Goal: Task Accomplishment & Management: Use online tool/utility

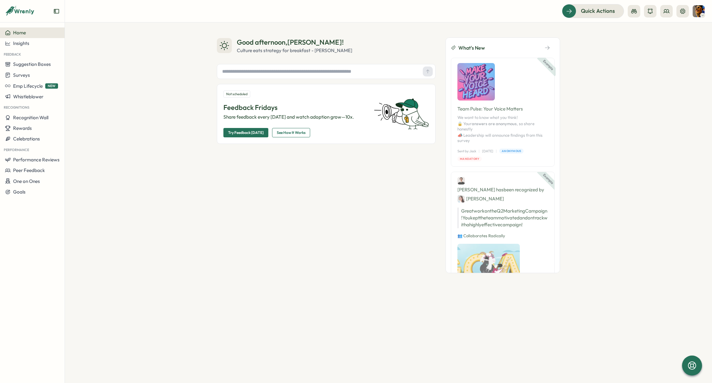
click at [441, 93] on div "Good afternoon , [PERSON_NAME] ! Culture eats strategy for breakfast - [PERSON_…" at bounding box center [388, 154] width 343 height 235
click at [440, 94] on div "Good afternoon , [PERSON_NAME] ! Culture eats strategy for breakfast - [PERSON_…" at bounding box center [388, 154] width 343 height 235
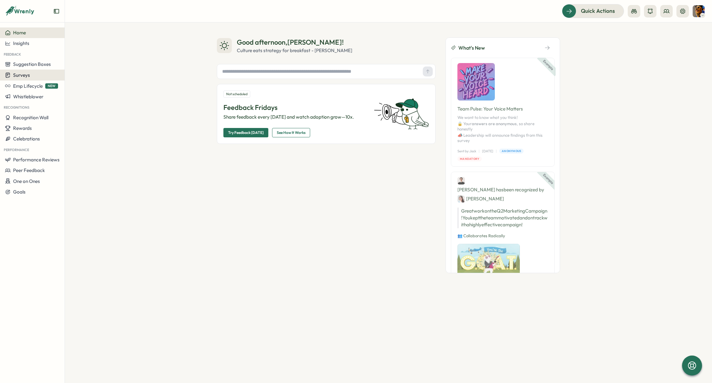
click at [30, 71] on button "Surveys" at bounding box center [32, 75] width 65 height 11
click at [32, 39] on button "Insights" at bounding box center [32, 43] width 65 height 11
click at [73, 39] on div "Surveys" at bounding box center [88, 37] width 44 height 7
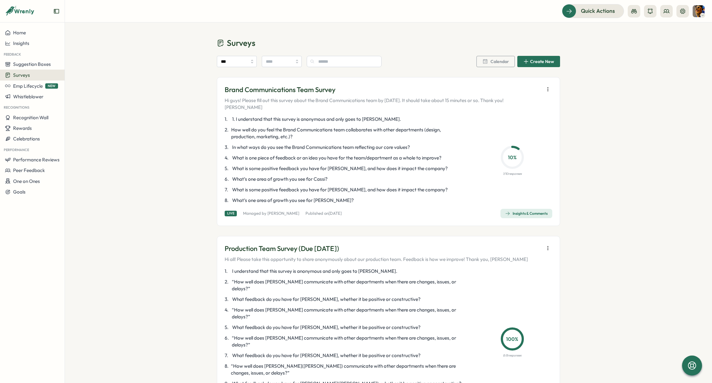
click at [525, 211] on div "Insights & Comments" at bounding box center [526, 213] width 42 height 5
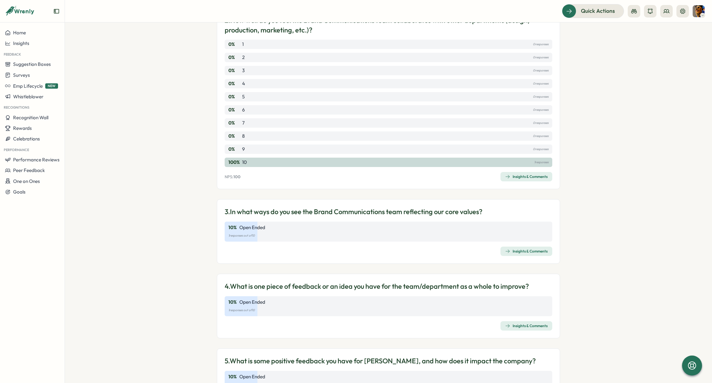
scroll to position [203, 0]
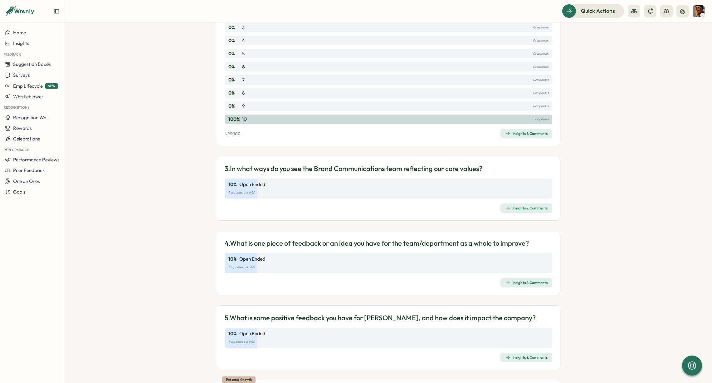
click at [521, 210] on div "Insights & Comments" at bounding box center [526, 208] width 42 height 5
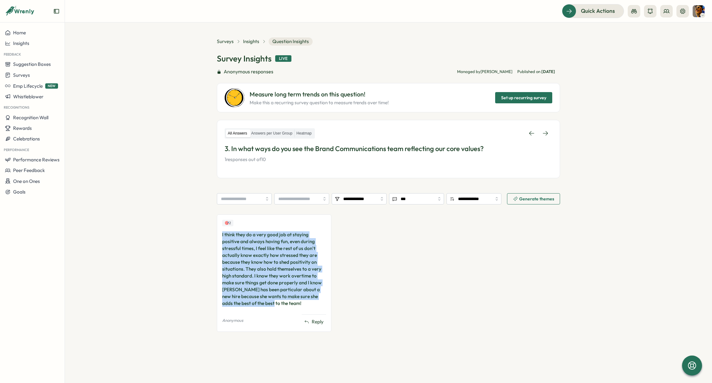
drag, startPoint x: 197, startPoint y: 228, endPoint x: 323, endPoint y: 299, distance: 144.8
click at [323, 299] on section "**********" at bounding box center [388, 202] width 647 height 360
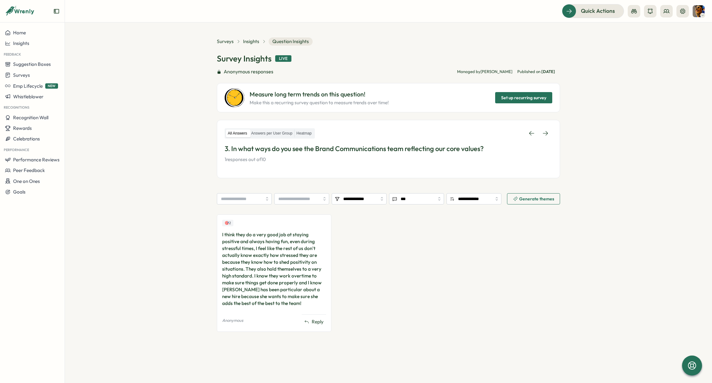
click at [336, 303] on div "🎯 2 I think they do a very good job at staying positive and always having fun, …" at bounding box center [388, 276] width 343 height 124
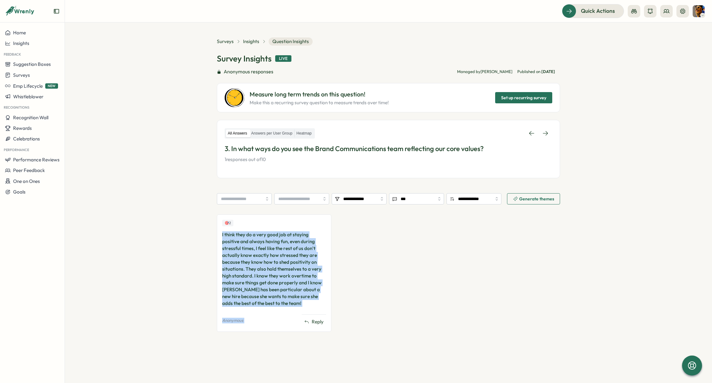
drag, startPoint x: 337, startPoint y: 306, endPoint x: 188, endPoint y: 227, distance: 168.5
click at [188, 227] on section "**********" at bounding box center [388, 202] width 647 height 360
drag, startPoint x: 188, startPoint y: 227, endPoint x: 336, endPoint y: 308, distance: 168.6
click at [336, 308] on section "**********" at bounding box center [388, 202] width 647 height 360
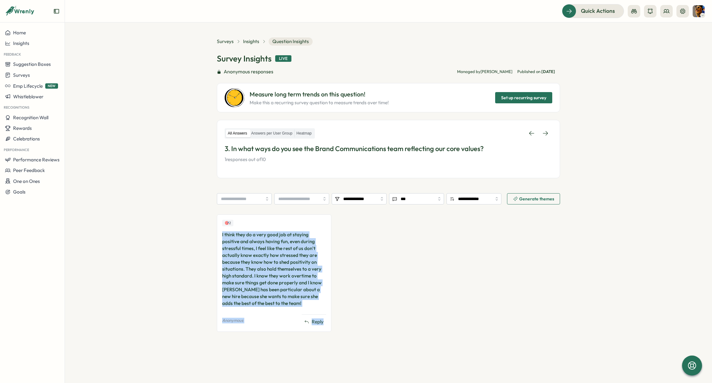
click at [336, 308] on div "🎯 2 I think they do a very good job at staying positive and always having fun, …" at bounding box center [388, 276] width 343 height 124
drag, startPoint x: 326, startPoint y: 293, endPoint x: 192, endPoint y: 223, distance: 150.8
click at [192, 223] on section "**********" at bounding box center [388, 202] width 647 height 360
drag, startPoint x: 201, startPoint y: 229, endPoint x: 345, endPoint y: 303, distance: 162.0
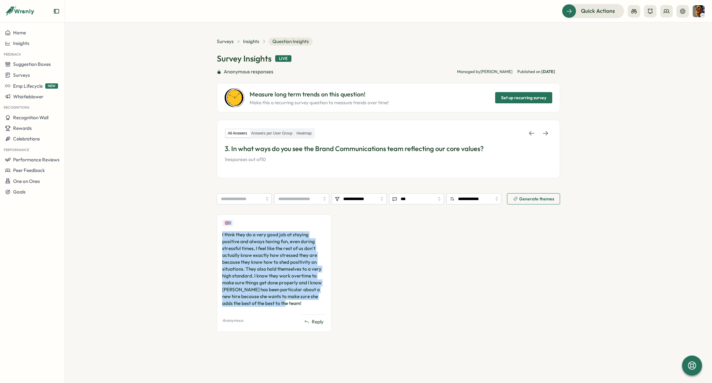
click at [345, 303] on section "**********" at bounding box center [388, 202] width 647 height 360
click at [345, 303] on div "🎯 2 I think they do a very good job at staying positive and always having fun, …" at bounding box center [388, 276] width 343 height 124
drag, startPoint x: 270, startPoint y: 306, endPoint x: 203, endPoint y: 232, distance: 99.8
click at [203, 232] on section "**********" at bounding box center [388, 202] width 647 height 360
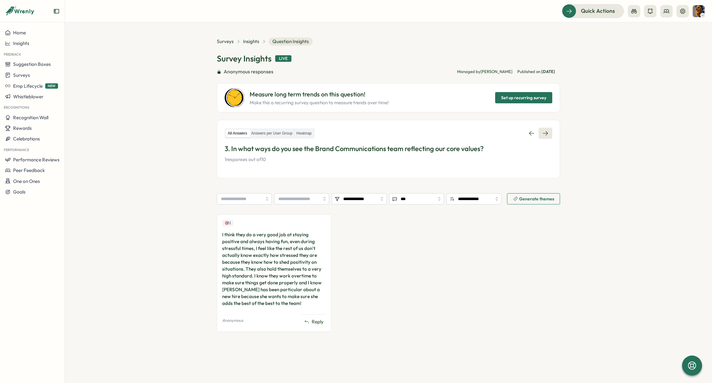
click at [542, 133] on icon at bounding box center [545, 133] width 6 height 6
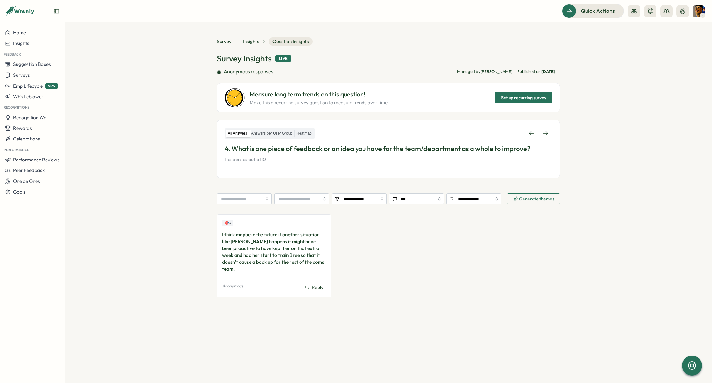
click at [561, 133] on section "**********" at bounding box center [388, 202] width 647 height 360
click at [547, 133] on icon at bounding box center [545, 133] width 5 height 4
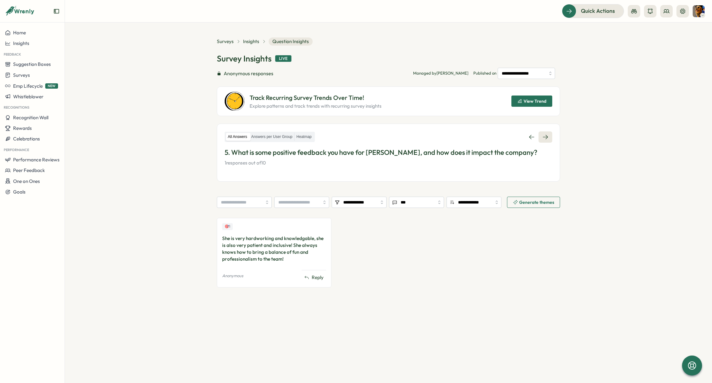
click at [547, 136] on icon at bounding box center [545, 137] width 6 height 6
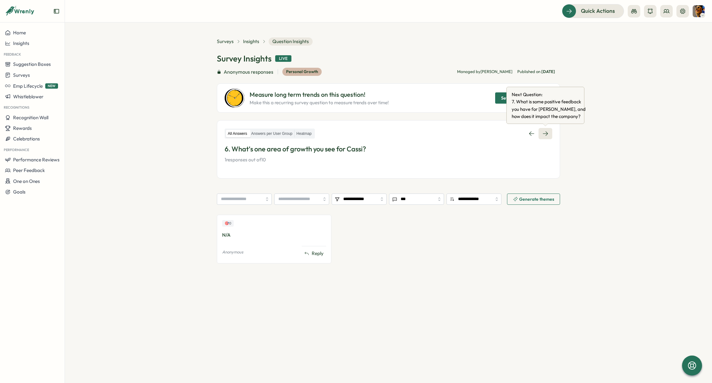
click at [543, 132] on icon at bounding box center [545, 133] width 6 height 6
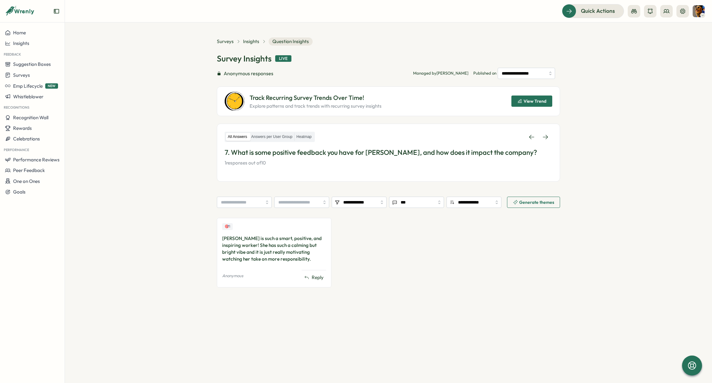
click at [249, 37] on div "Surveys Insights Question Insights" at bounding box center [265, 41] width 96 height 8
click at [230, 42] on span "Surveys" at bounding box center [225, 41] width 17 height 7
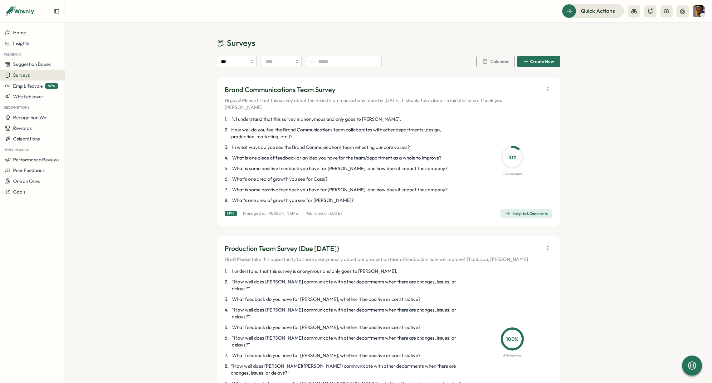
click at [543, 91] on button "button" at bounding box center [547, 89] width 9 height 9
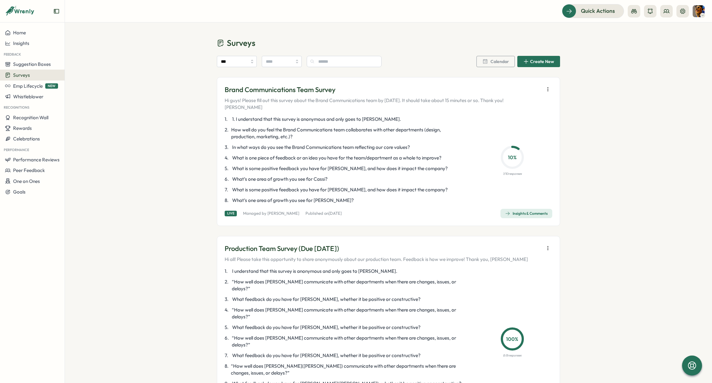
click at [497, 105] on div "Brand Communications Team Survey Hi guys! Please fill out this survey about the…" at bounding box center [388, 151] width 343 height 149
click at [529, 209] on span "Insights & Comments" at bounding box center [526, 213] width 42 height 9
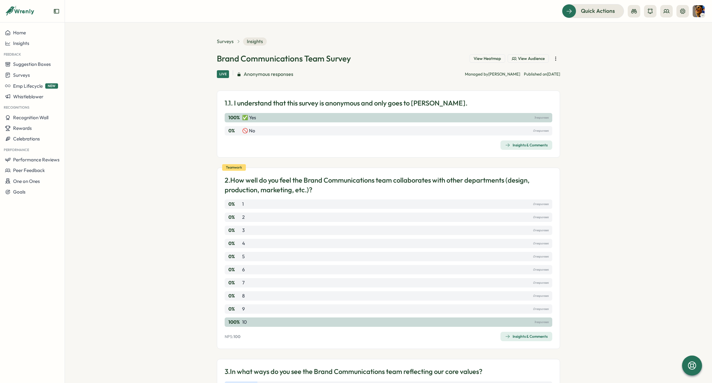
click at [552, 56] on icon "button" at bounding box center [555, 59] width 6 height 6
click at [566, 150] on section "Surveys Insights Brand Communications Team Survey View Heatmap View Audience Li…" at bounding box center [388, 202] width 647 height 360
click at [553, 59] on icon "button" at bounding box center [555, 59] width 6 height 6
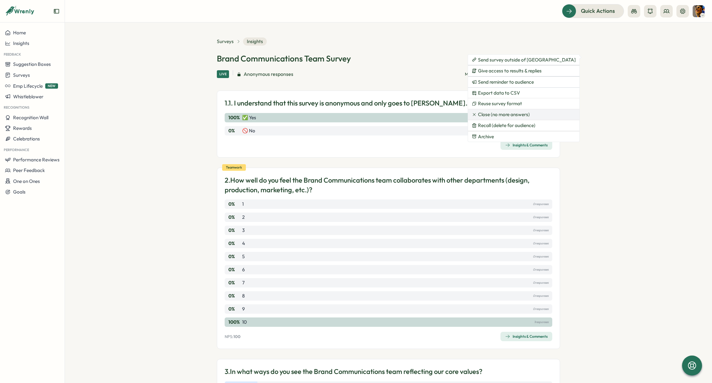
click at [523, 116] on span "Close (no more answers)" at bounding box center [504, 115] width 52 height 6
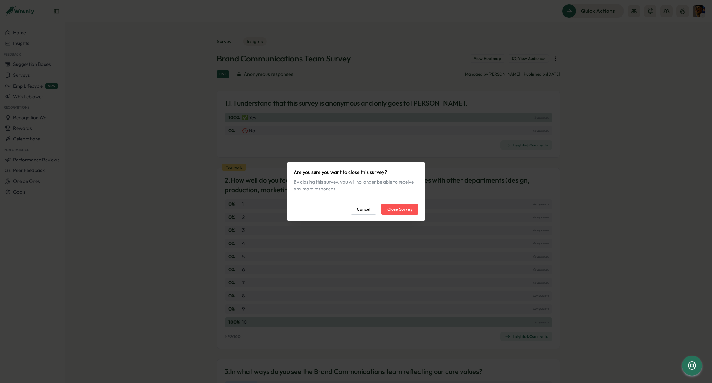
click at [398, 210] on span "Close Survey" at bounding box center [399, 209] width 25 height 11
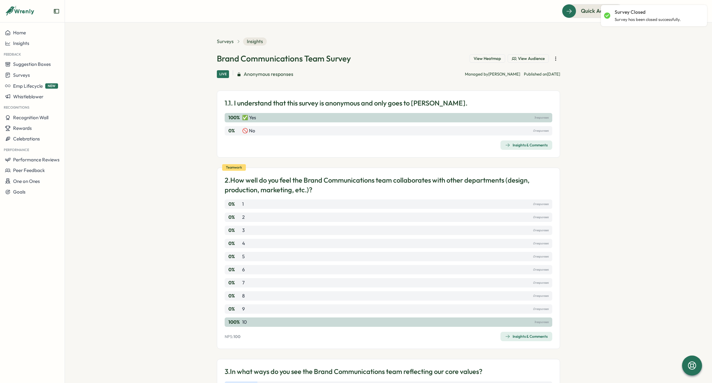
click at [597, 75] on section "Surveys Insights Brand Communications Team Survey View Heatmap View Audience Li…" at bounding box center [388, 202] width 647 height 360
click at [554, 59] on icon "button" at bounding box center [555, 59] width 6 height 6
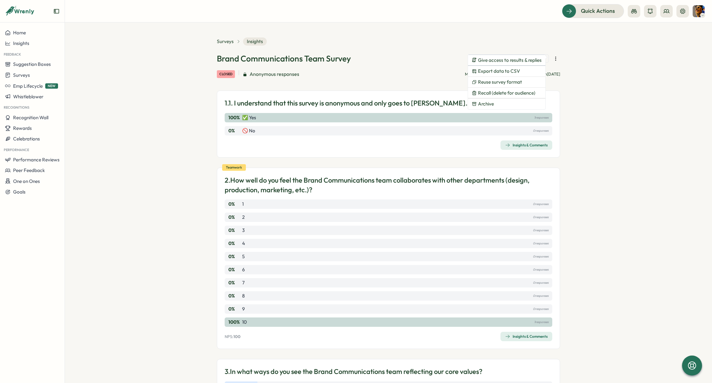
click at [445, 70] on div "closed Anonymous responses Managed by Sean Published on Wed, 24 Sep" at bounding box center [388, 74] width 343 height 8
click at [554, 59] on icon "button" at bounding box center [555, 59] width 6 height 6
click at [517, 95] on span "Recall (delete for audience)" at bounding box center [506, 93] width 57 height 6
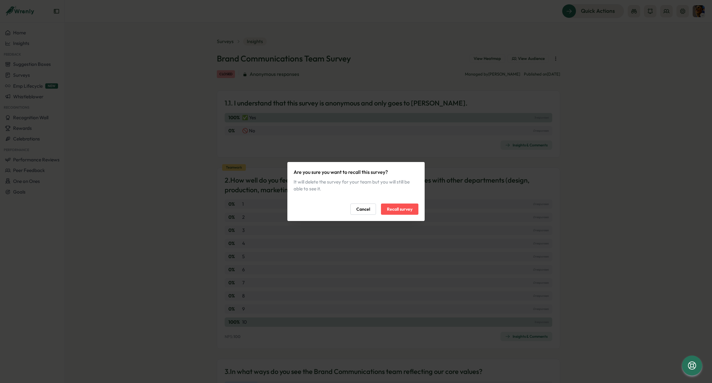
click at [400, 208] on span "Recall survey" at bounding box center [400, 209] width 26 height 11
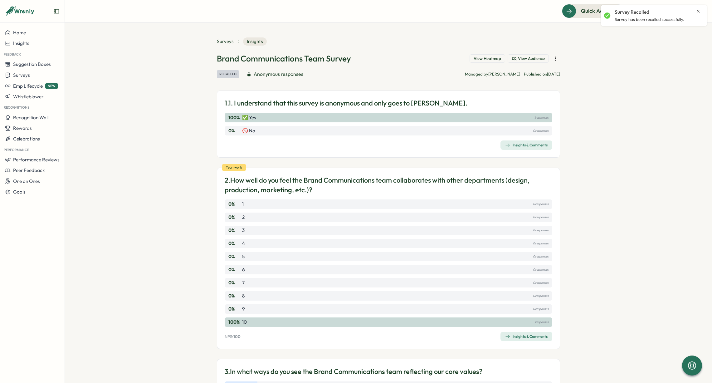
click at [558, 57] on button "button" at bounding box center [555, 58] width 9 height 9
click at [571, 85] on section "Surveys Insights Brand Communications Team Survey View Heatmap View Audience re…" at bounding box center [388, 202] width 647 height 360
click at [23, 37] on button "Home" at bounding box center [32, 32] width 65 height 11
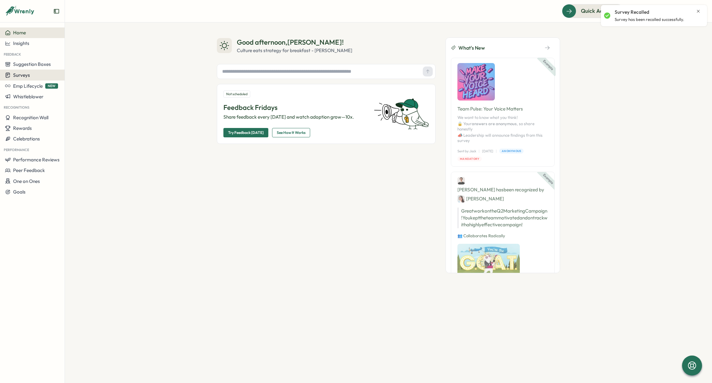
click at [27, 73] on span "Surveys" at bounding box center [21, 75] width 17 height 6
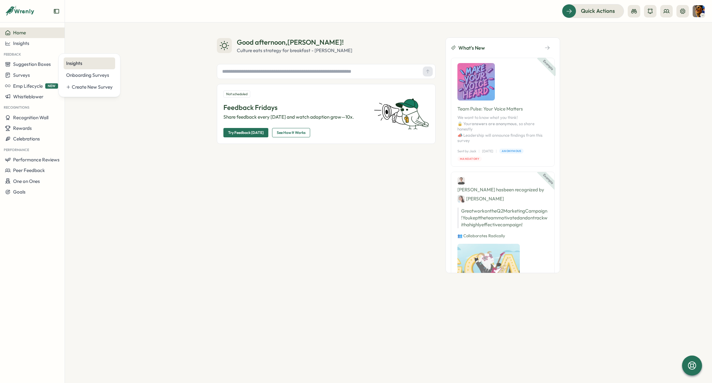
click at [90, 67] on div "Insights" at bounding box center [89, 63] width 51 height 12
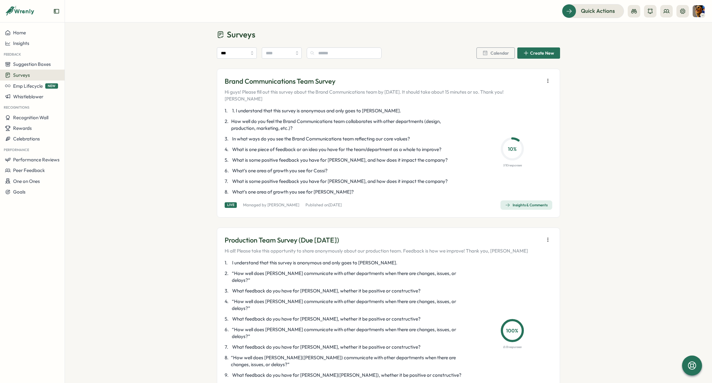
scroll to position [13, 0]
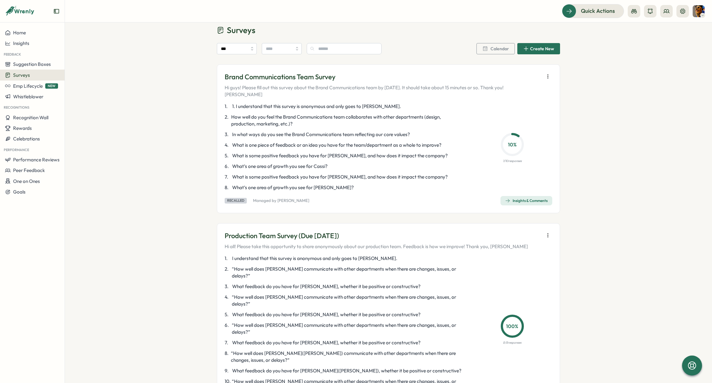
click at [509, 197] on span "Insights & Comments" at bounding box center [526, 200] width 42 height 9
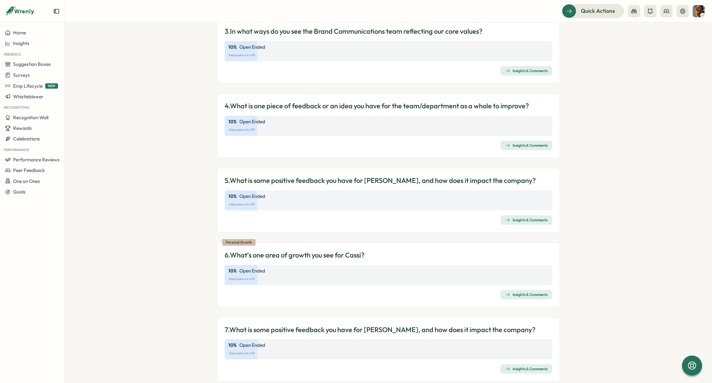
scroll to position [357, 0]
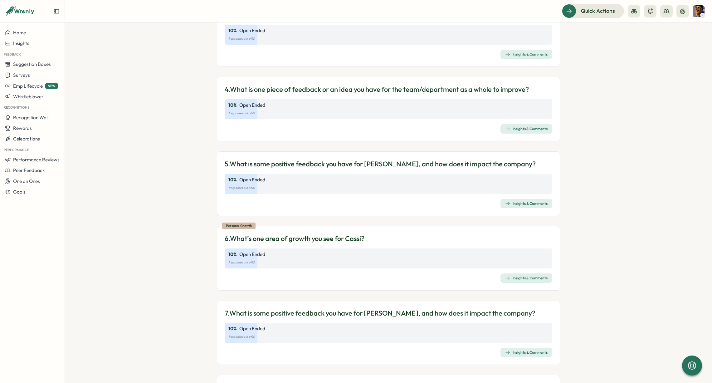
click at [509, 206] on div "Insights & Comments" at bounding box center [526, 203] width 42 height 5
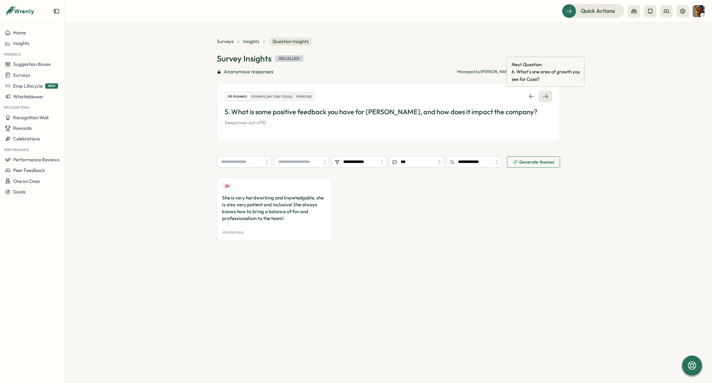
click at [547, 97] on icon at bounding box center [545, 96] width 6 height 6
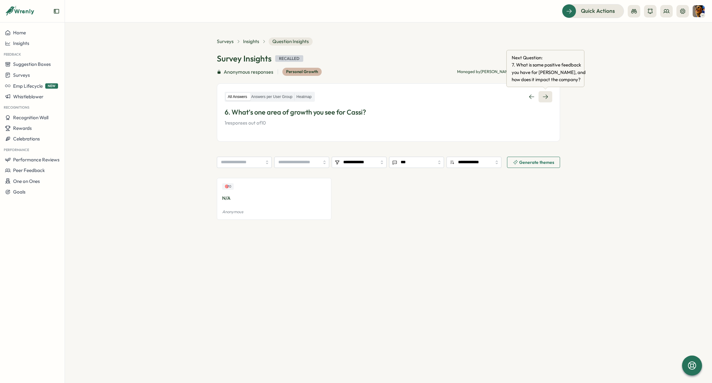
click at [549, 98] on link at bounding box center [545, 96] width 14 height 11
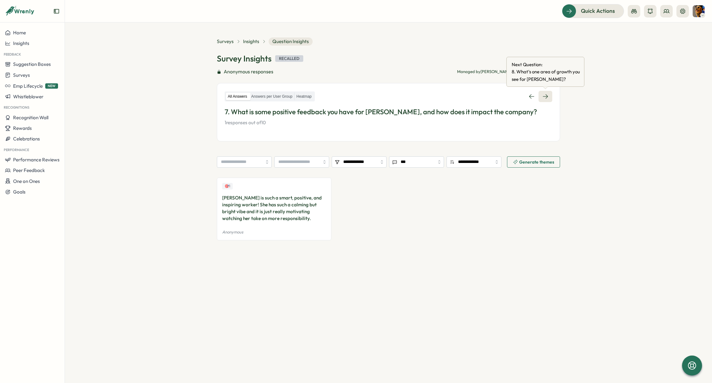
click at [548, 102] on link at bounding box center [545, 96] width 14 height 11
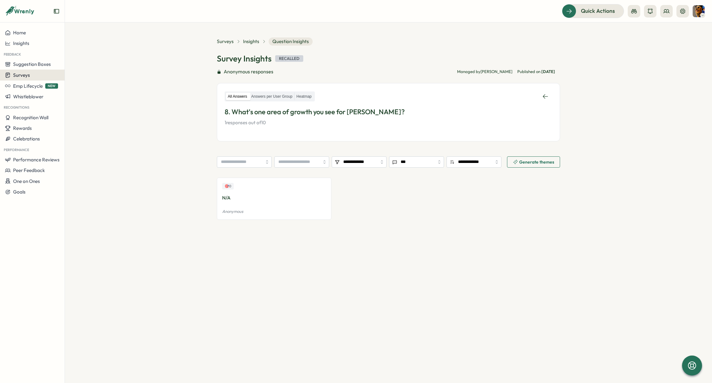
click at [31, 77] on div "Surveys" at bounding box center [32, 75] width 55 height 6
click at [41, 70] on button "Surveys" at bounding box center [32, 75] width 65 height 11
click at [34, 41] on div "Insights" at bounding box center [32, 44] width 55 height 6
click at [75, 37] on div "Surveys" at bounding box center [88, 37] width 44 height 7
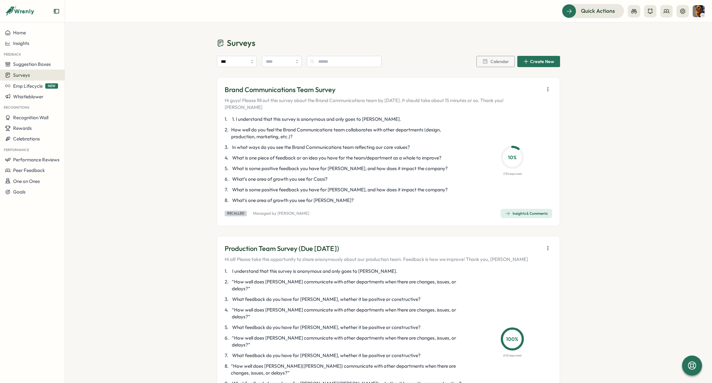
click at [544, 93] on button "button" at bounding box center [547, 89] width 9 height 9
drag, startPoint x: 518, startPoint y: 103, endPoint x: 584, endPoint y: 118, distance: 67.6
click at [584, 118] on body "Home Insights Feedback Suggestion Boxes Surveys Emp Lifecycle NEW Whistleblower…" at bounding box center [356, 191] width 712 height 383
click at [540, 61] on span "Create New" at bounding box center [542, 61] width 24 height 4
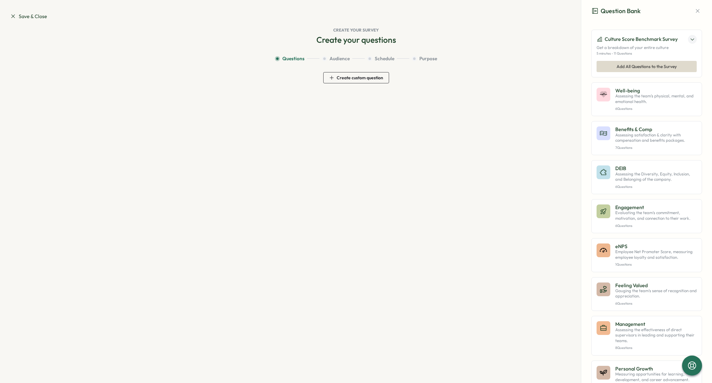
click at [17, 15] on span "Save & Close" at bounding box center [28, 16] width 37 height 8
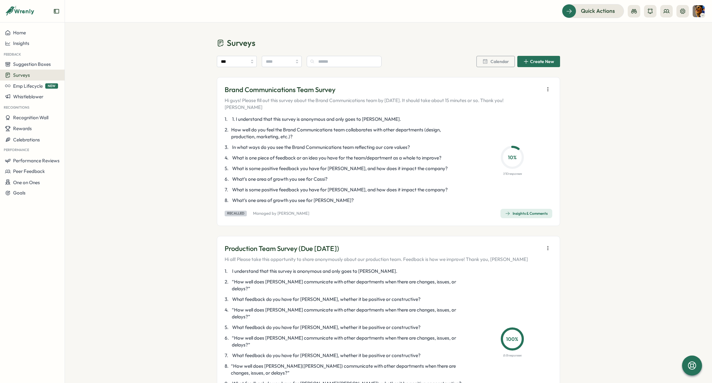
click at [548, 85] on div "Brand Communications Team Survey Hi guys! Please fill out this survey about the…" at bounding box center [388, 151] width 343 height 149
click at [547, 91] on icon "button" at bounding box center [548, 89] width 6 height 6
click at [520, 105] on button "Reuse survey format" at bounding box center [510, 102] width 58 height 11
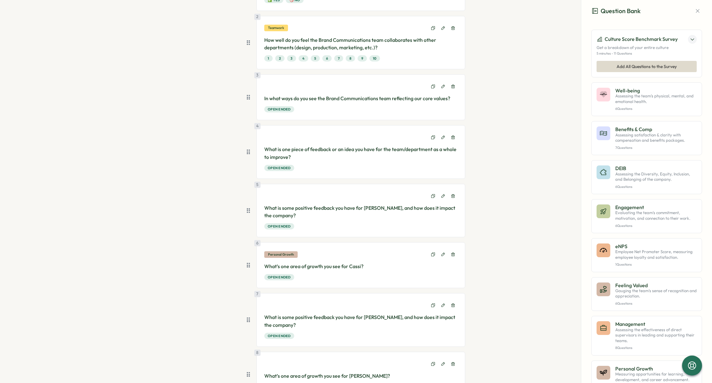
scroll to position [158, 0]
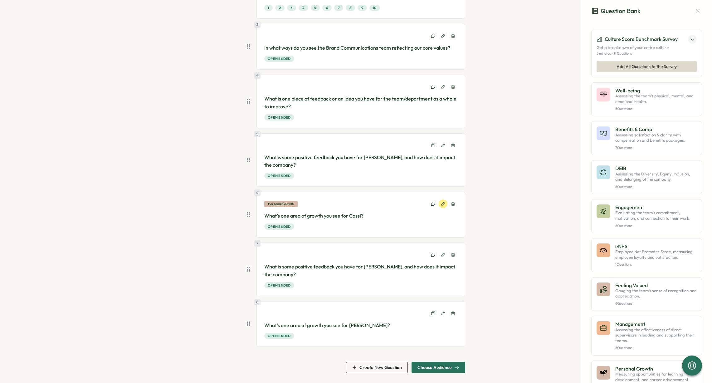
click at [441, 202] on icon at bounding box center [443, 203] width 4 height 4
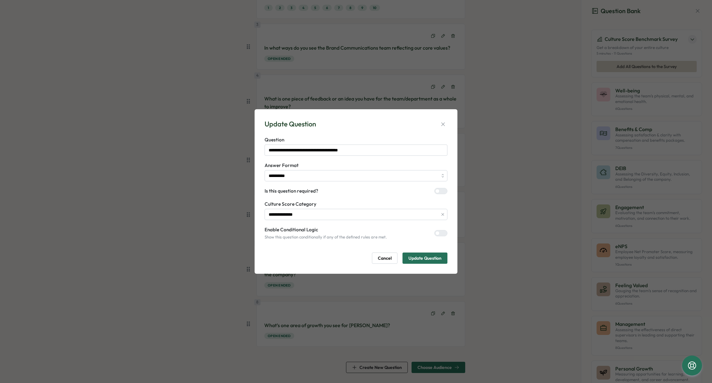
click at [441, 214] on icon "button" at bounding box center [442, 214] width 4 height 4
click at [435, 255] on span "Update Question" at bounding box center [424, 258] width 33 height 11
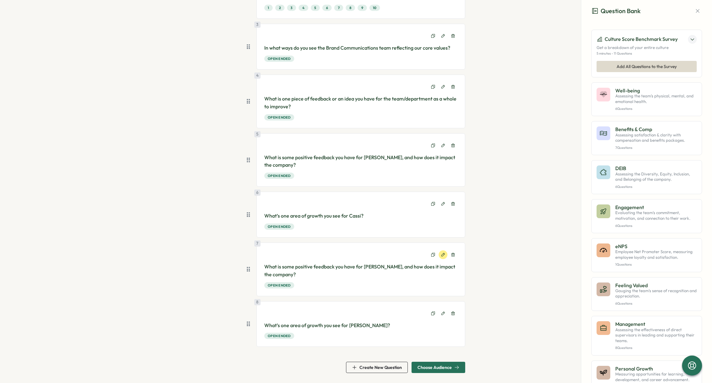
click at [441, 256] on icon at bounding box center [442, 254] width 3 height 3
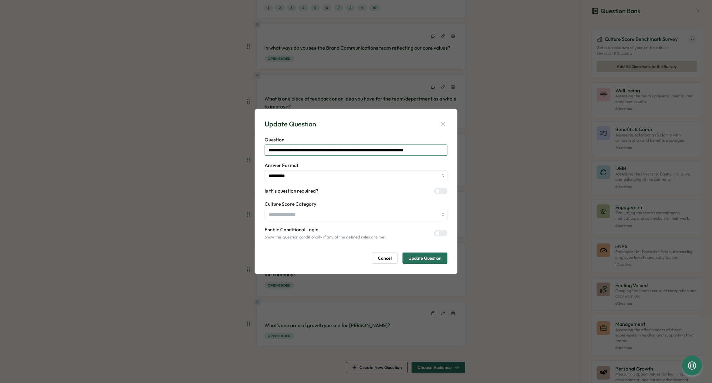
click at [371, 149] on input "**********" at bounding box center [356, 149] width 183 height 11
type input "**********"
click at [426, 255] on span "Update Question" at bounding box center [424, 258] width 33 height 11
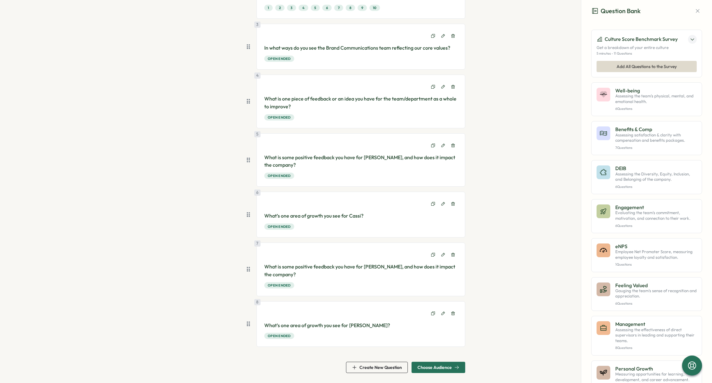
click at [473, 263] on section "Questions Audience Schedule Purpose 1 1. I understand that this survey is anony…" at bounding box center [355, 135] width 399 height 475
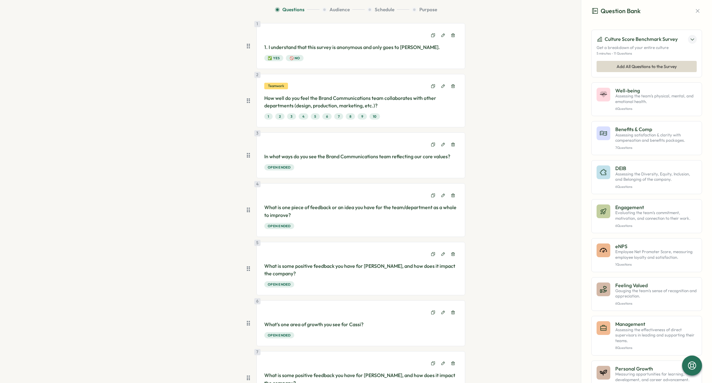
scroll to position [0, 0]
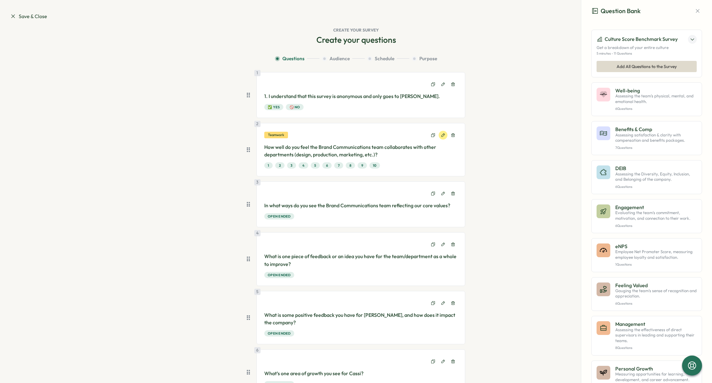
click at [439, 134] on button at bounding box center [443, 135] width 9 height 9
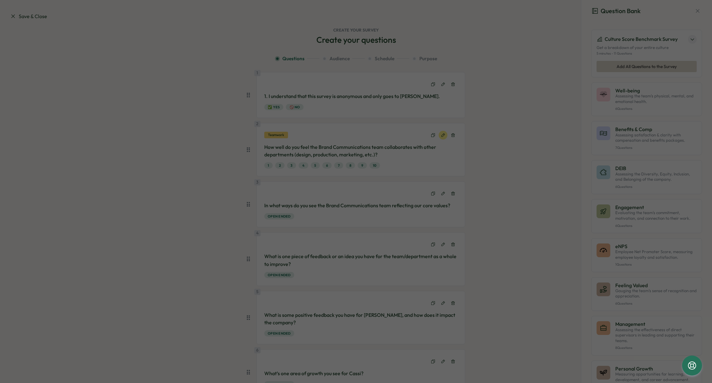
type input "******"
type input "********"
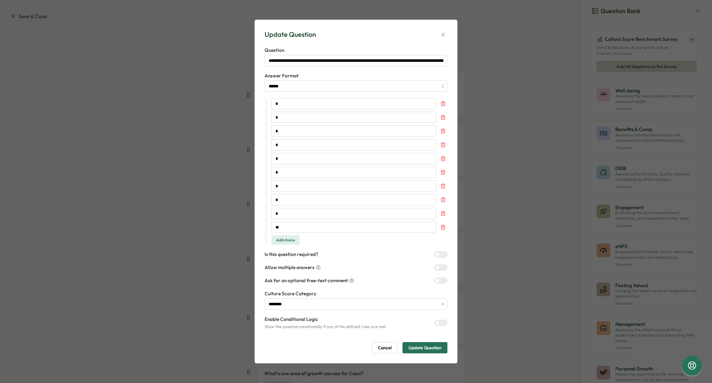
click at [444, 300] on div at bounding box center [442, 303] width 9 height 11
click at [444, 301] on button "button" at bounding box center [442, 303] width 7 height 7
click at [435, 345] on span "Update Question" at bounding box center [424, 347] width 33 height 11
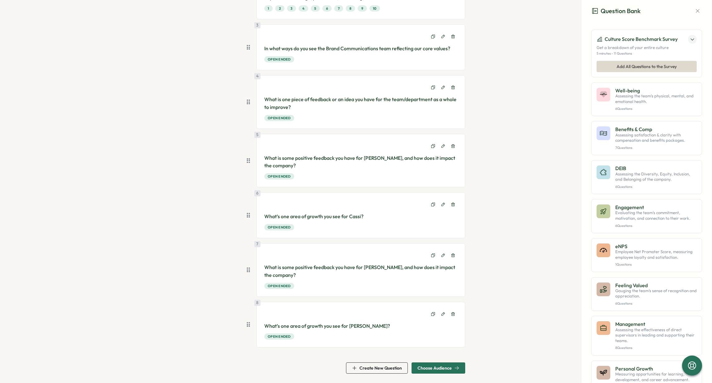
scroll to position [158, 0]
click at [455, 361] on div "1 1. I understand that this survey is anonymous and only goes to Sean. ✅ Yes 🚫 …" at bounding box center [356, 144] width 218 height 459
click at [455, 362] on span "Choose Audience" at bounding box center [438, 367] width 42 height 11
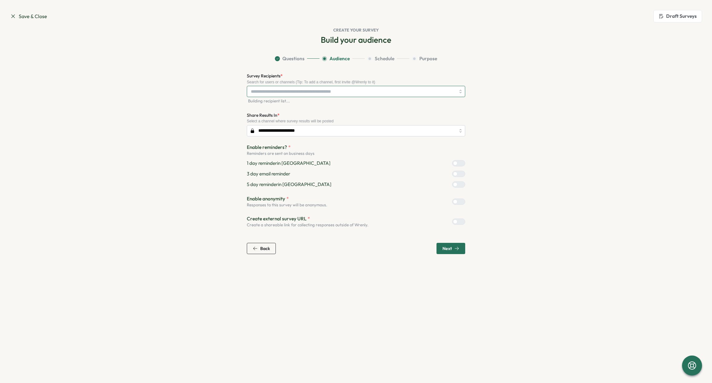
click at [290, 86] on input "Survey Recipients *" at bounding box center [353, 91] width 205 height 11
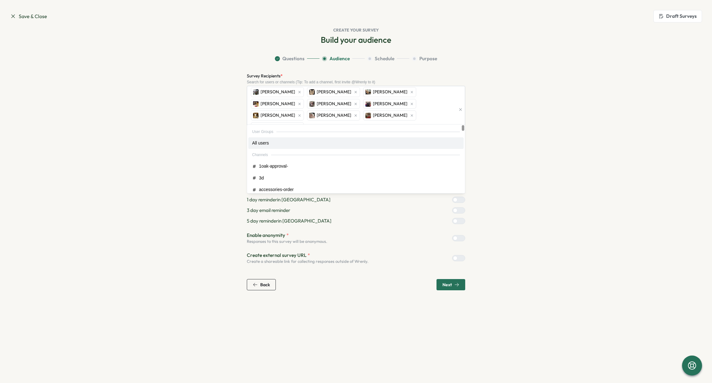
click at [518, 123] on section "Questions Audience Schedule Purpose Survey Recipients * Search for users or cha…" at bounding box center [355, 172] width 399 height 235
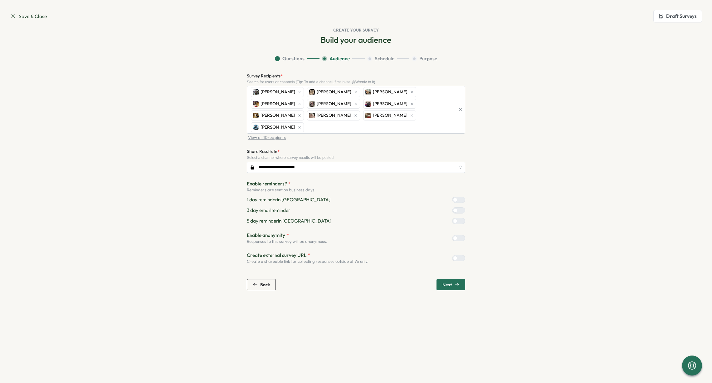
click at [440, 279] on button "Next" at bounding box center [450, 284] width 29 height 11
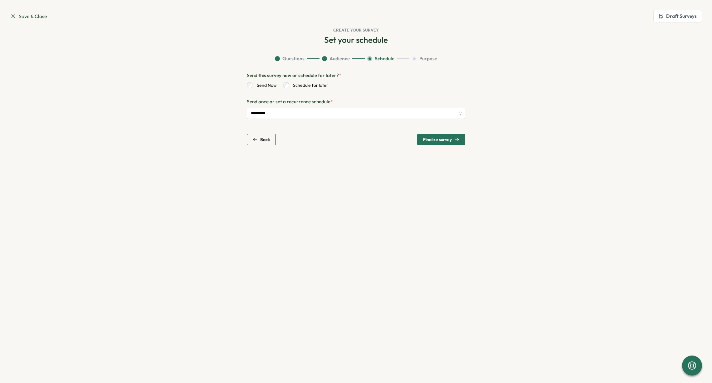
click at [346, 148] on section "Save & Close Draft Surveys Create your survey Set your schedule Question Bank C…" at bounding box center [356, 191] width 712 height 383
click at [446, 143] on span "Finalize survey" at bounding box center [441, 139] width 36 height 11
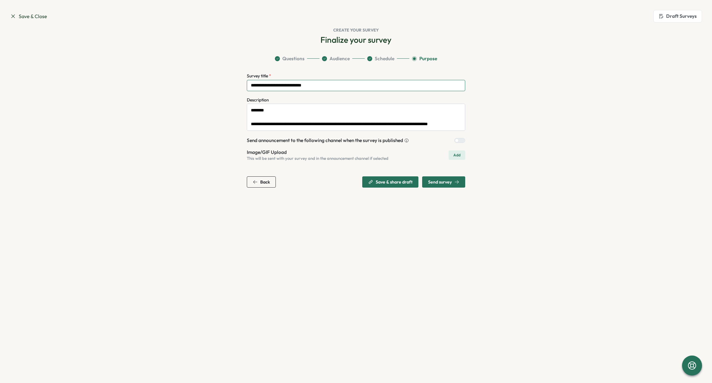
click at [342, 85] on input "**********" at bounding box center [356, 85] width 218 height 11
type input "**********"
click at [285, 115] on textarea "**********" at bounding box center [356, 117] width 218 height 27
click at [439, 183] on span "Send survey" at bounding box center [440, 182] width 24 height 4
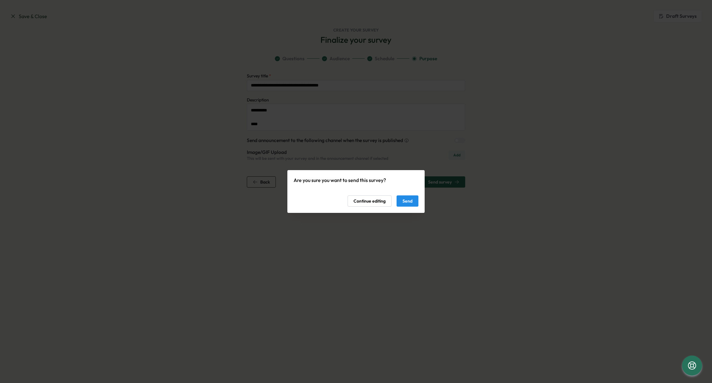
click at [405, 205] on span "Send" at bounding box center [407, 201] width 10 height 11
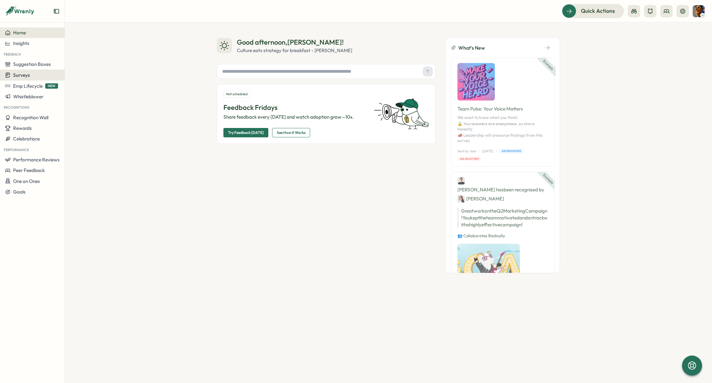
click at [27, 74] on span "Surveys" at bounding box center [21, 75] width 17 height 6
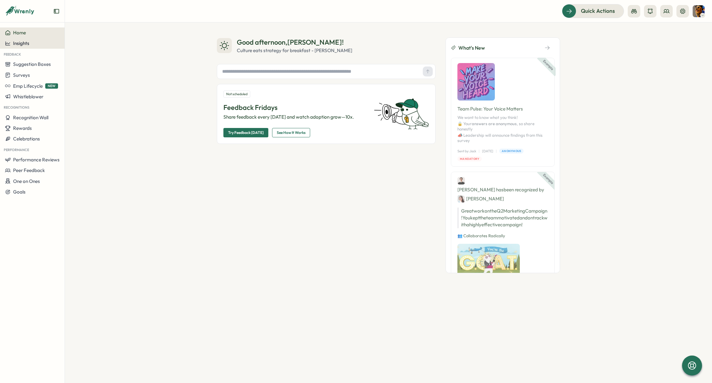
click at [16, 42] on span "Insights" at bounding box center [21, 43] width 16 height 6
click at [68, 41] on div "Surveys" at bounding box center [88, 38] width 49 height 12
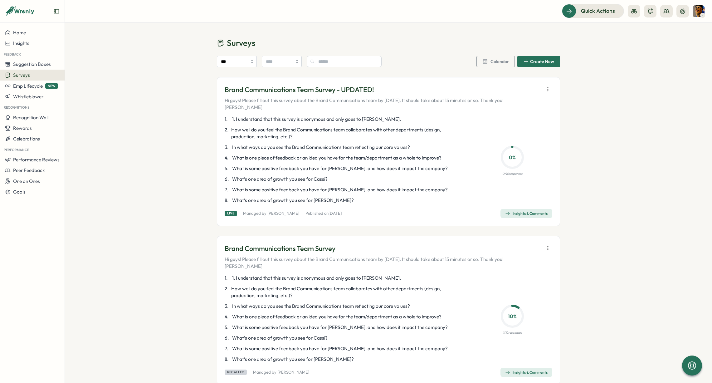
click at [545, 90] on icon "button" at bounding box center [548, 89] width 6 height 6
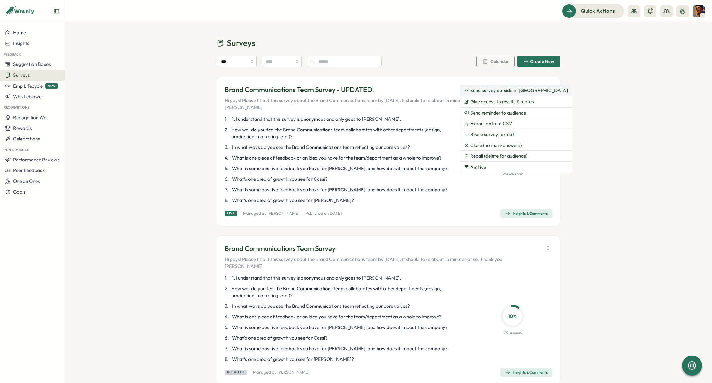
click at [494, 93] on span "Send survey outside of Slack" at bounding box center [519, 91] width 98 height 6
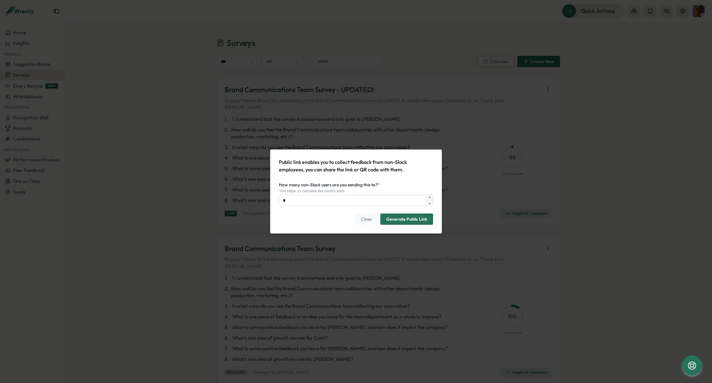
click at [430, 196] on icon "button" at bounding box center [429, 197] width 4 height 4
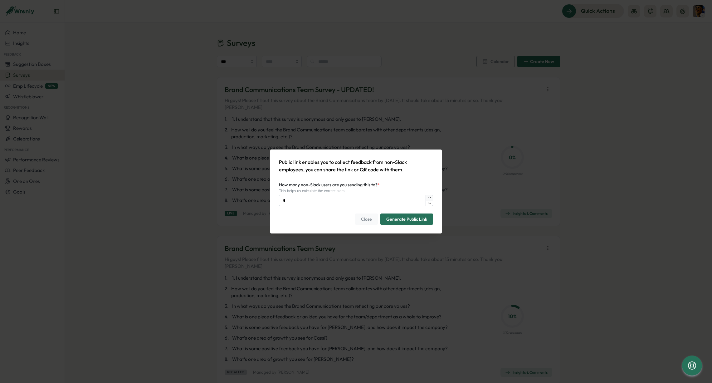
click at [430, 196] on icon "button" at bounding box center [429, 197] width 4 height 4
click at [430, 197] on icon "button" at bounding box center [429, 197] width 4 height 4
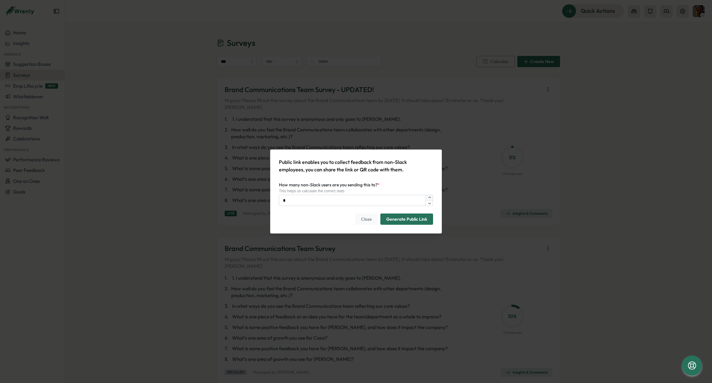
type input "**"
click at [430, 197] on icon "button" at bounding box center [429, 197] width 4 height 4
click at [420, 216] on span "Generate Public Link" at bounding box center [406, 219] width 41 height 11
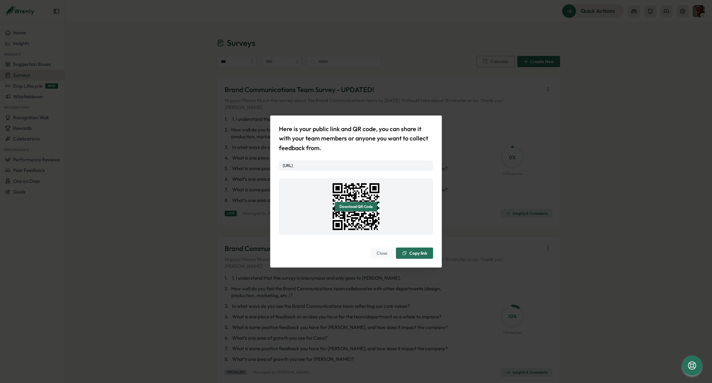
click at [383, 255] on span "Close" at bounding box center [381, 253] width 11 height 11
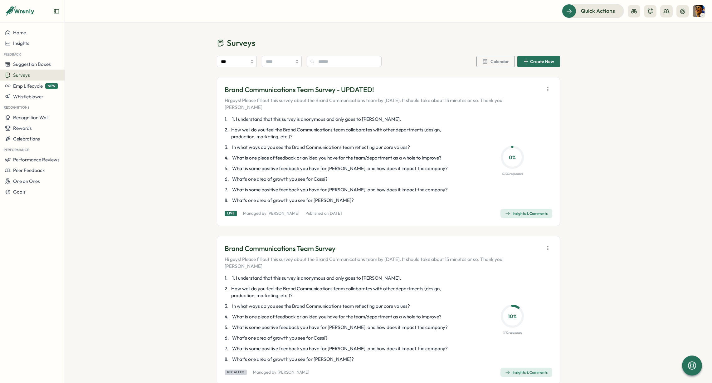
click at [548, 88] on icon "button" at bounding box center [548, 89] width 6 height 6
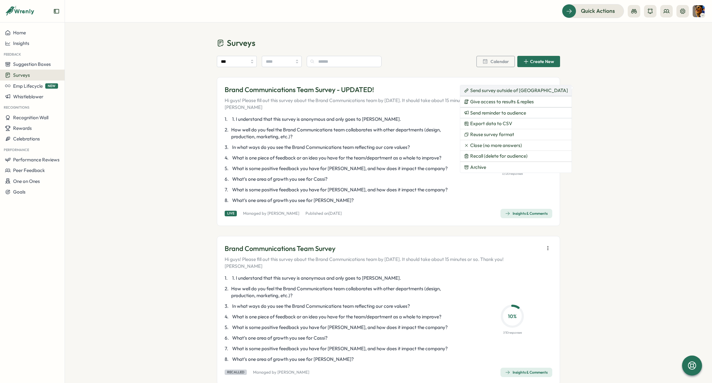
click at [498, 91] on span "Send survey outside of Slack" at bounding box center [519, 91] width 98 height 6
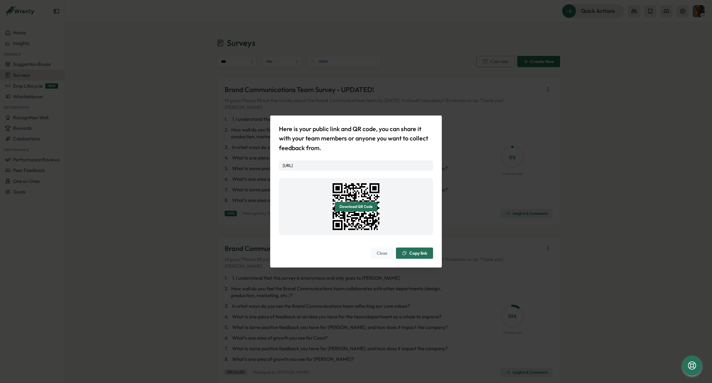
drag, startPoint x: 325, startPoint y: 170, endPoint x: 280, endPoint y: 157, distance: 46.7
click at [280, 160] on div "https://app.wrenly.ai/pulses/response/GoxQOI6EdbKa8gjsDS1T6?platform=slack" at bounding box center [356, 165] width 154 height 11
copy link "https://app.wrenly.ai/pulses/response/GoxQOI6EdbKa8gjsDS1T6?platform=slack"
